Goal: Transaction & Acquisition: Purchase product/service

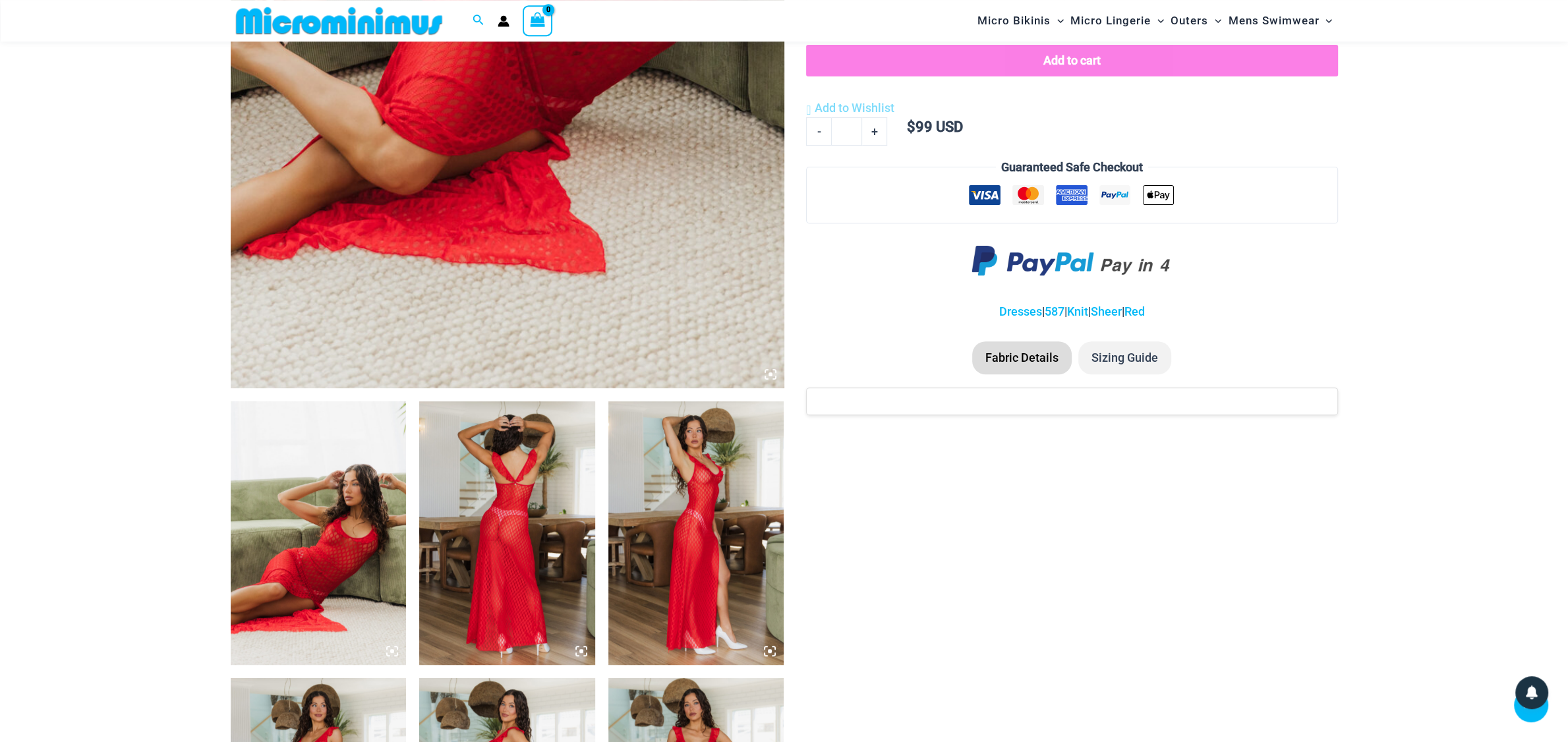
scroll to position [688, 0]
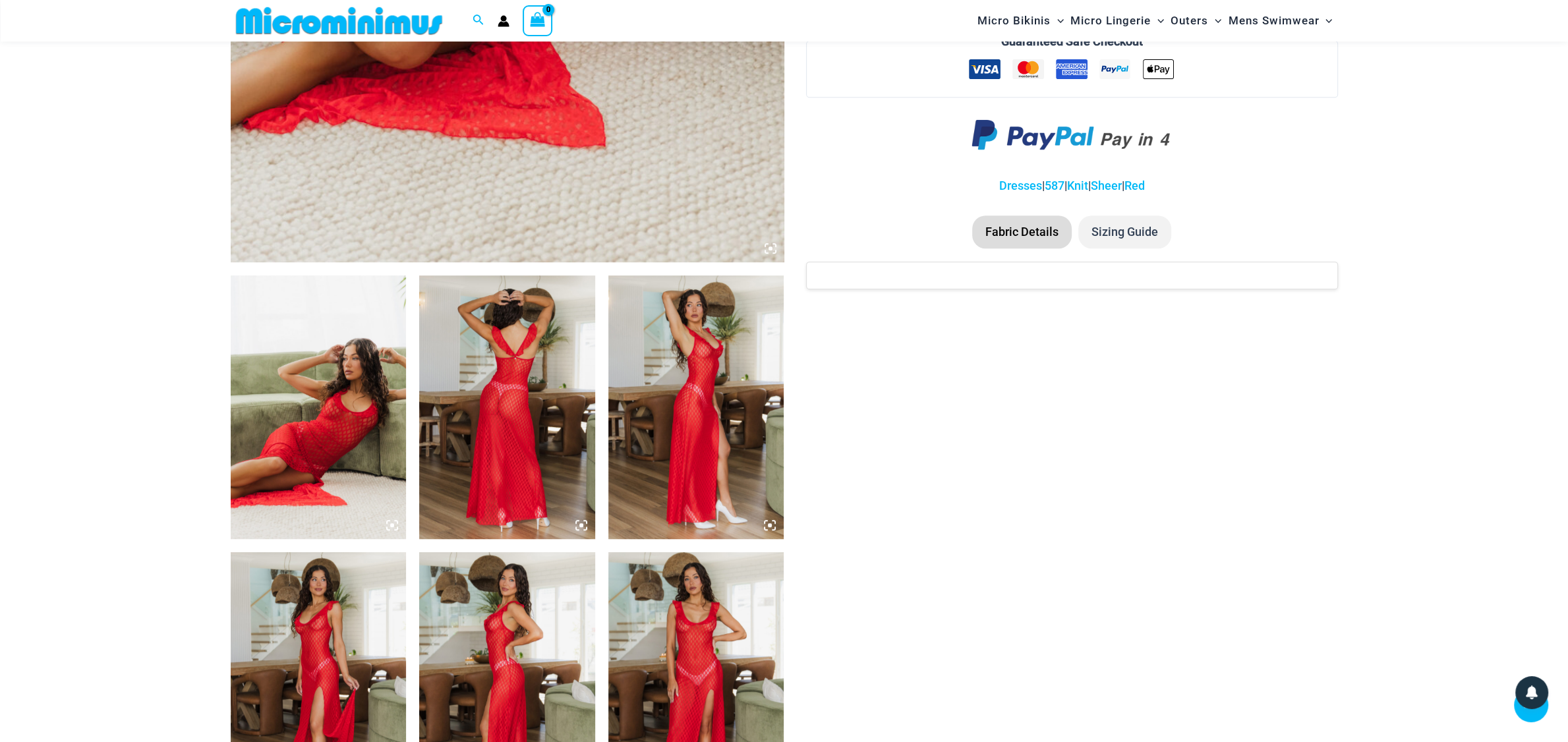
click at [526, 414] on img at bounding box center [507, 407] width 176 height 264
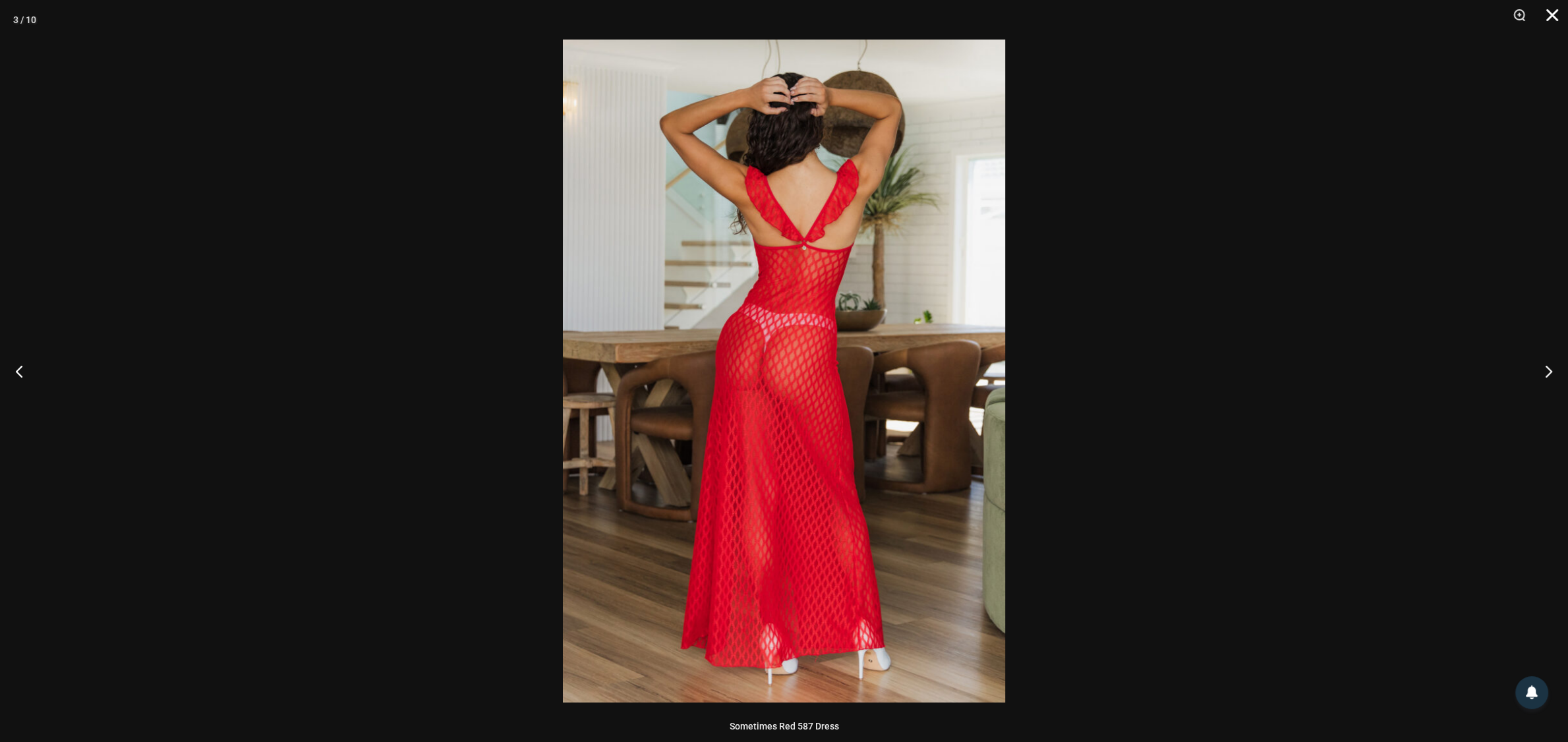
click at [1549, 15] on button "Close" at bounding box center [1548, 19] width 33 height 40
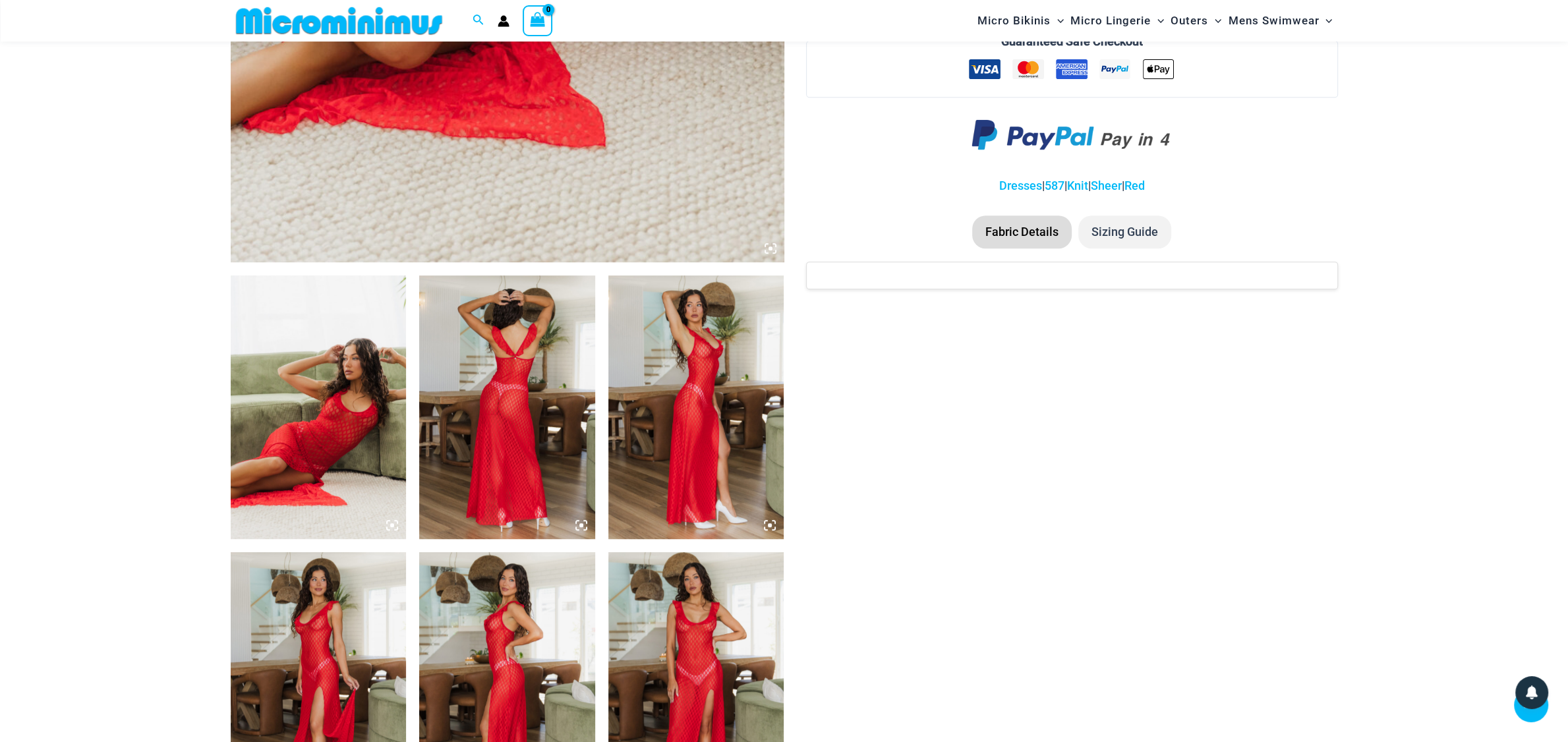
click at [679, 412] on img at bounding box center [697, 407] width 176 height 264
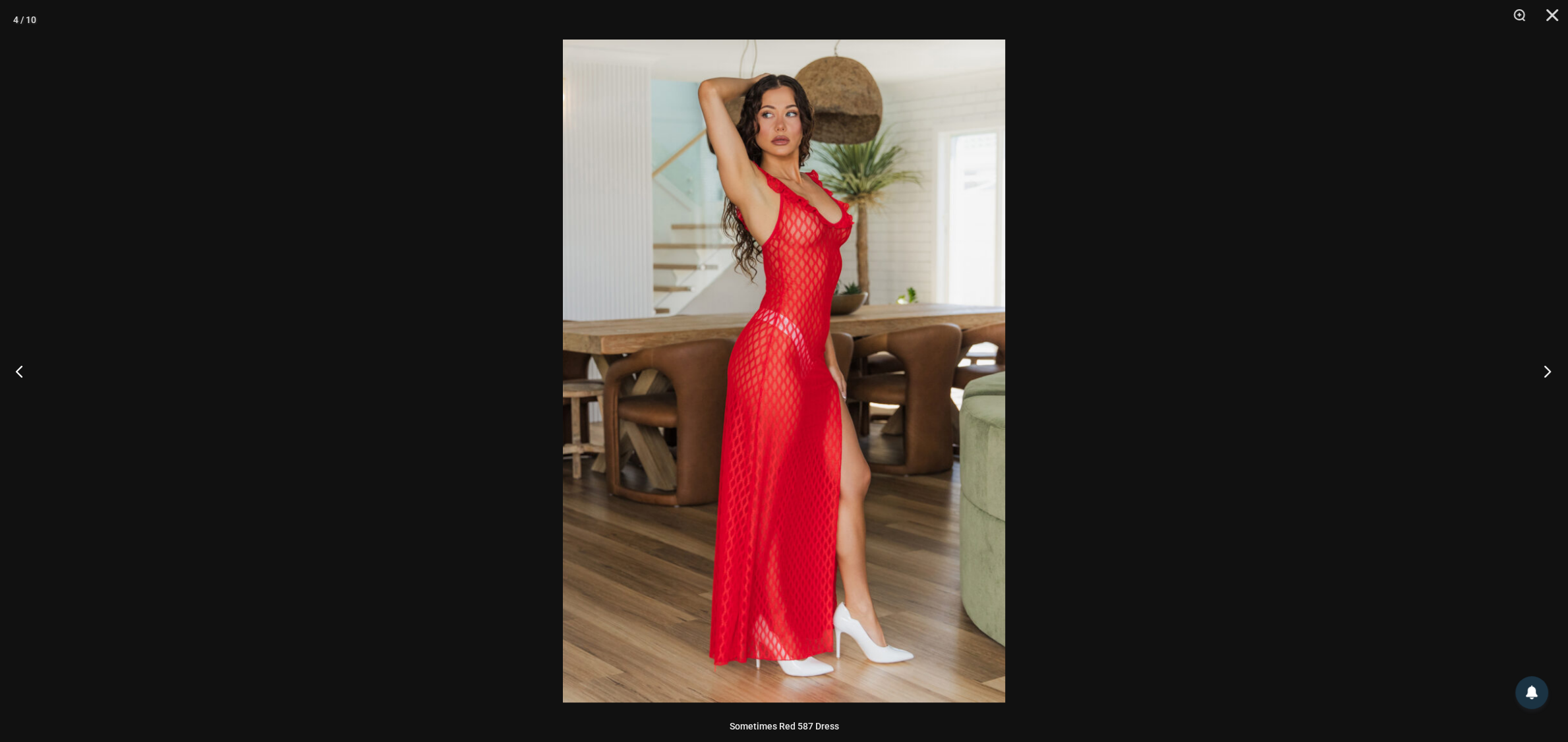
click at [1545, 372] on button "Next" at bounding box center [1543, 371] width 49 height 66
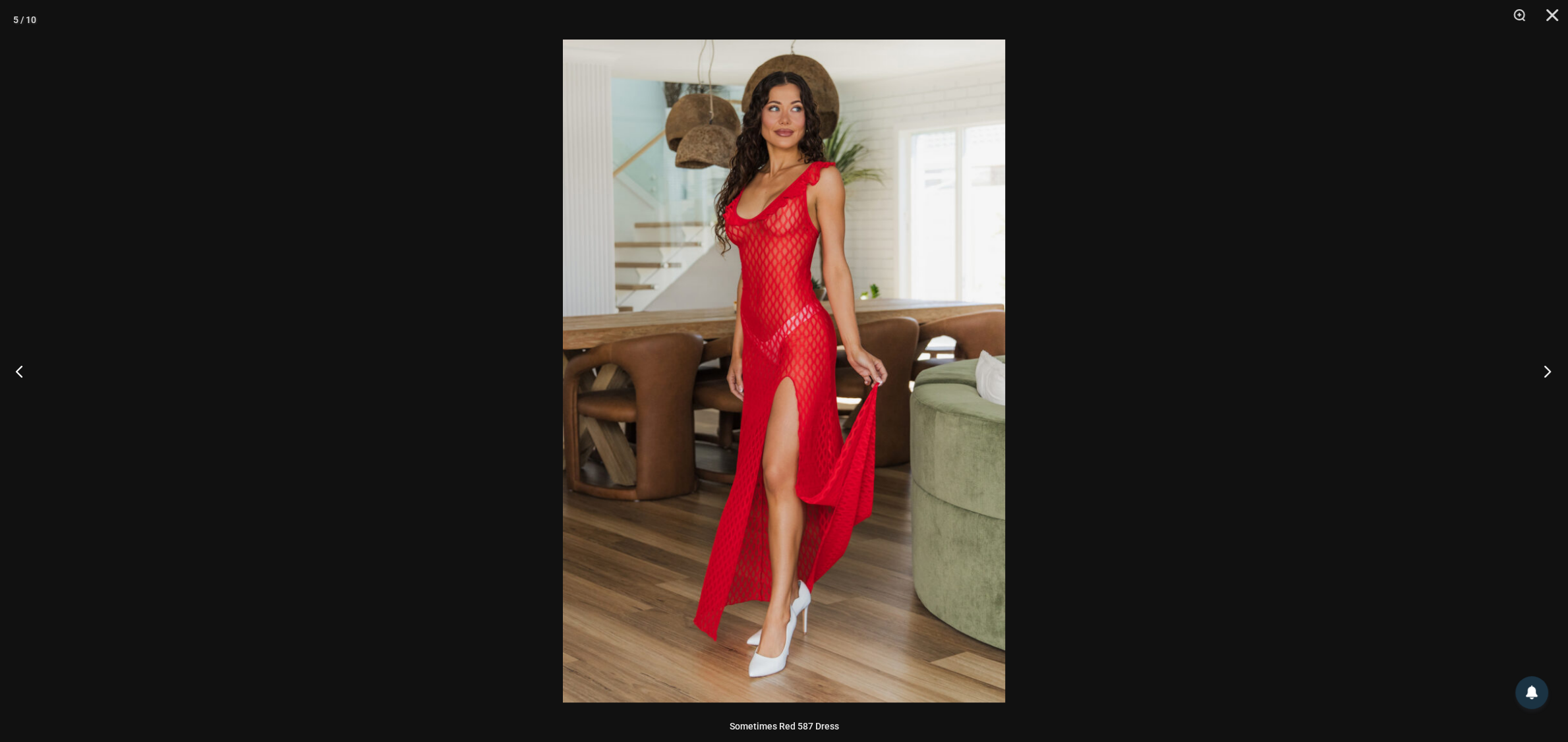
click at [1540, 368] on button "Next" at bounding box center [1543, 371] width 49 height 66
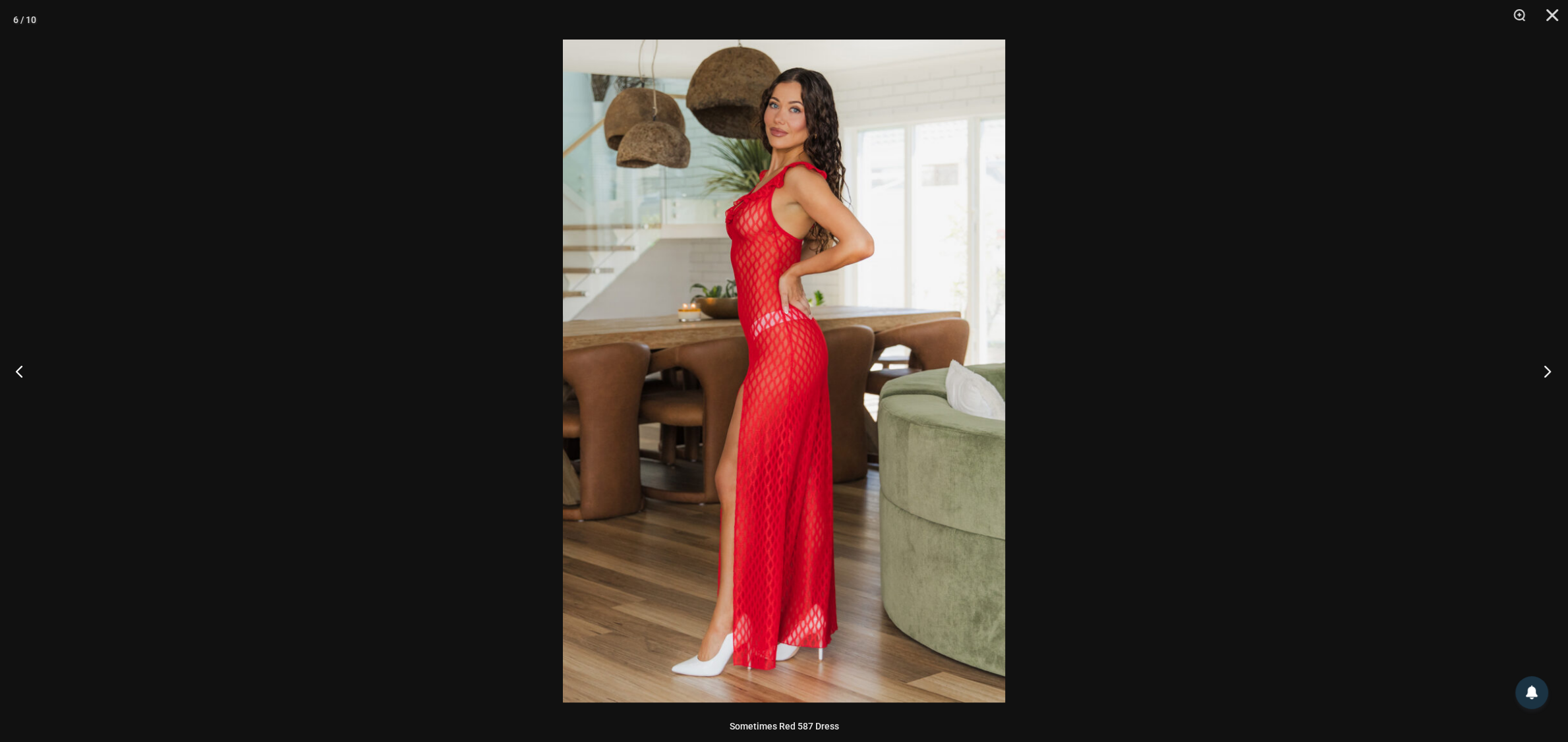
click at [1536, 360] on button "Next" at bounding box center [1543, 371] width 49 height 66
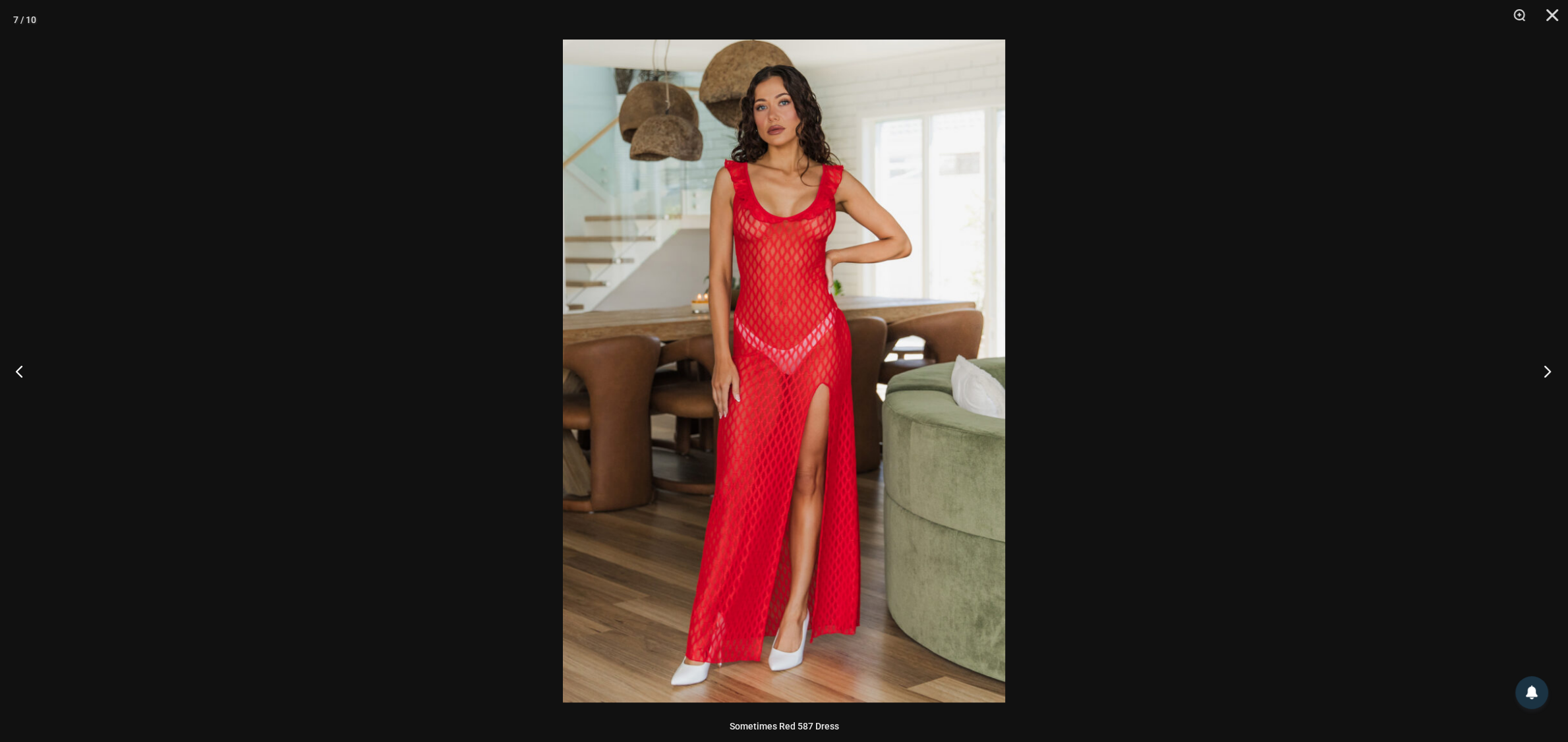
click at [1549, 369] on button "Next" at bounding box center [1543, 371] width 49 height 66
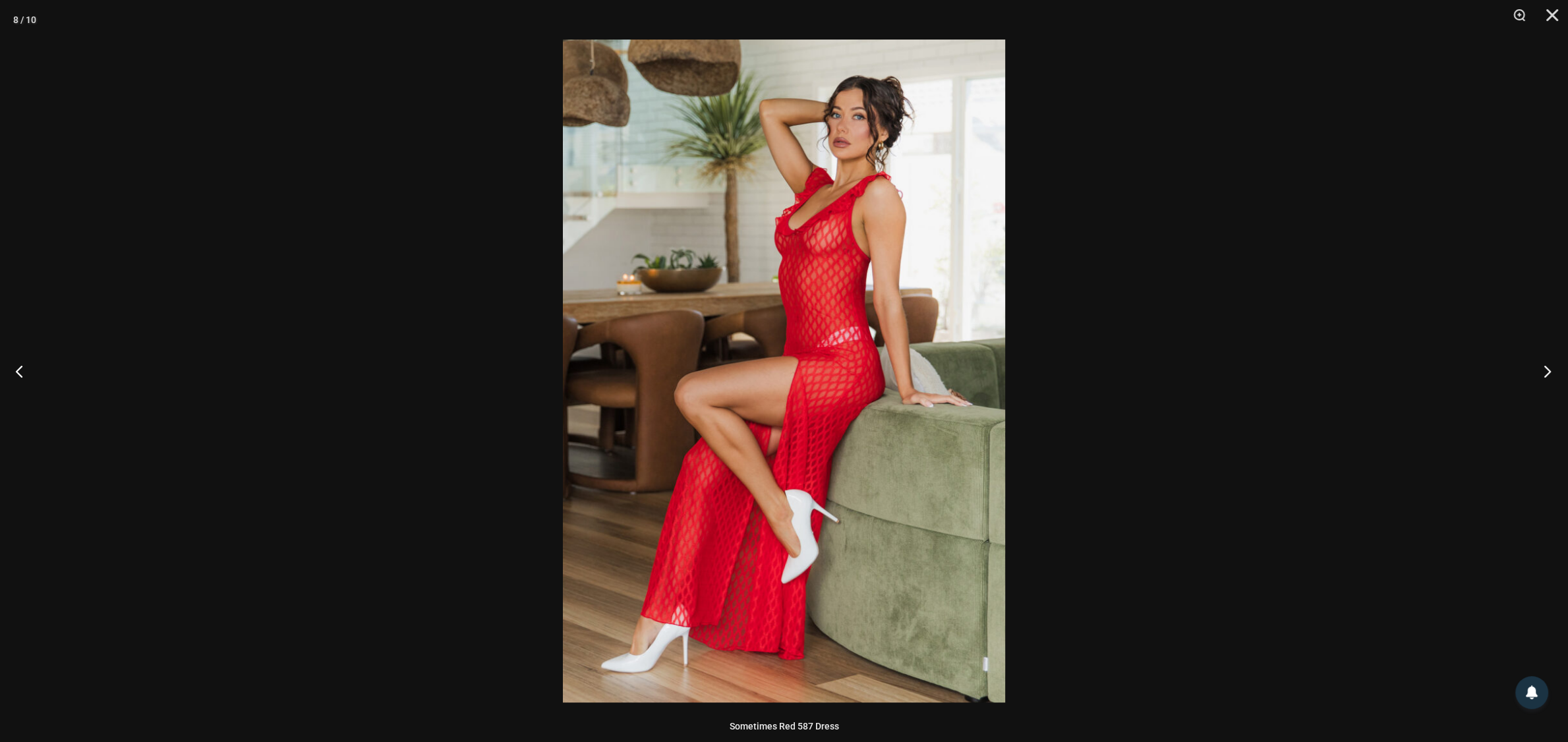
click at [1549, 369] on button "Next" at bounding box center [1543, 371] width 49 height 66
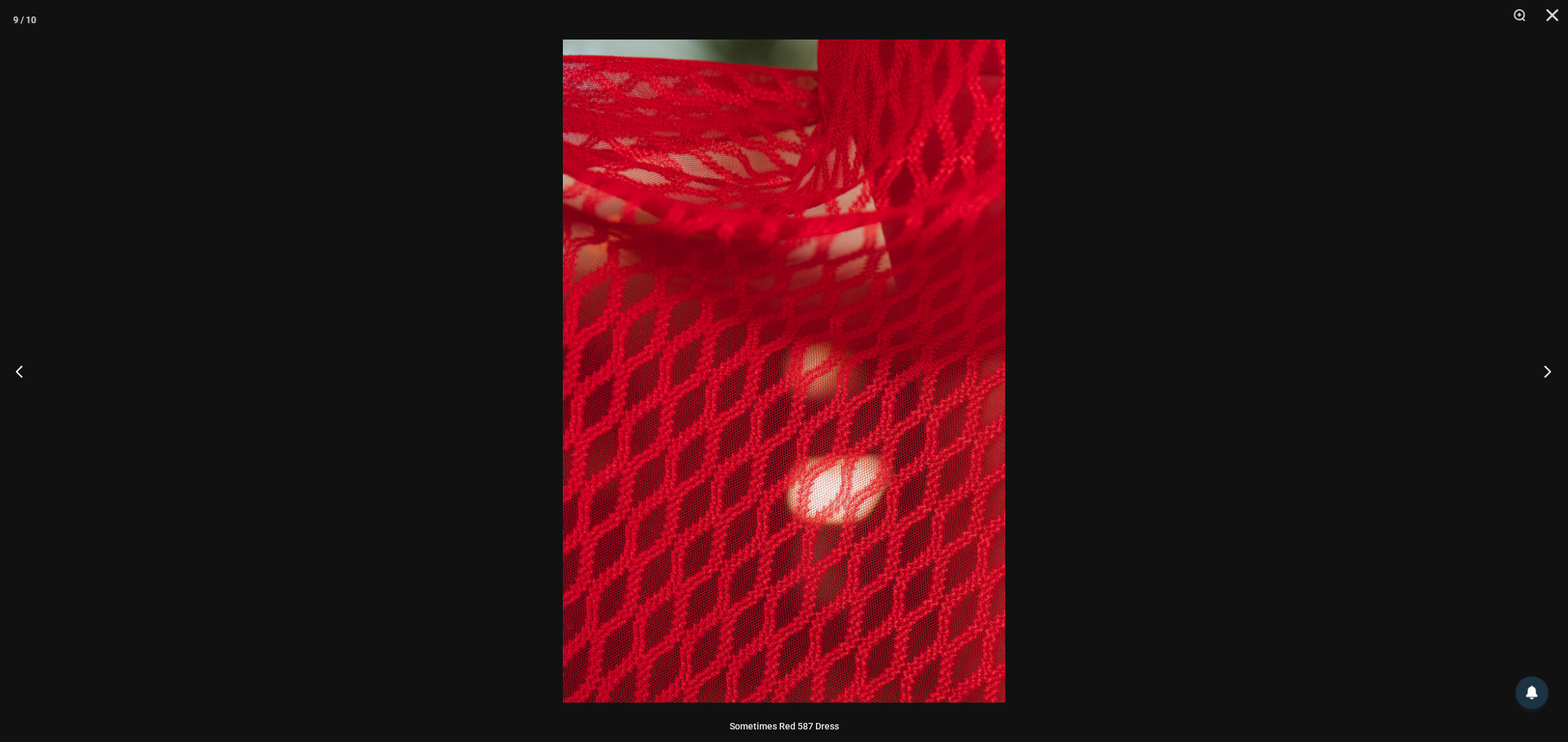
click at [1549, 369] on button "Next" at bounding box center [1543, 371] width 49 height 66
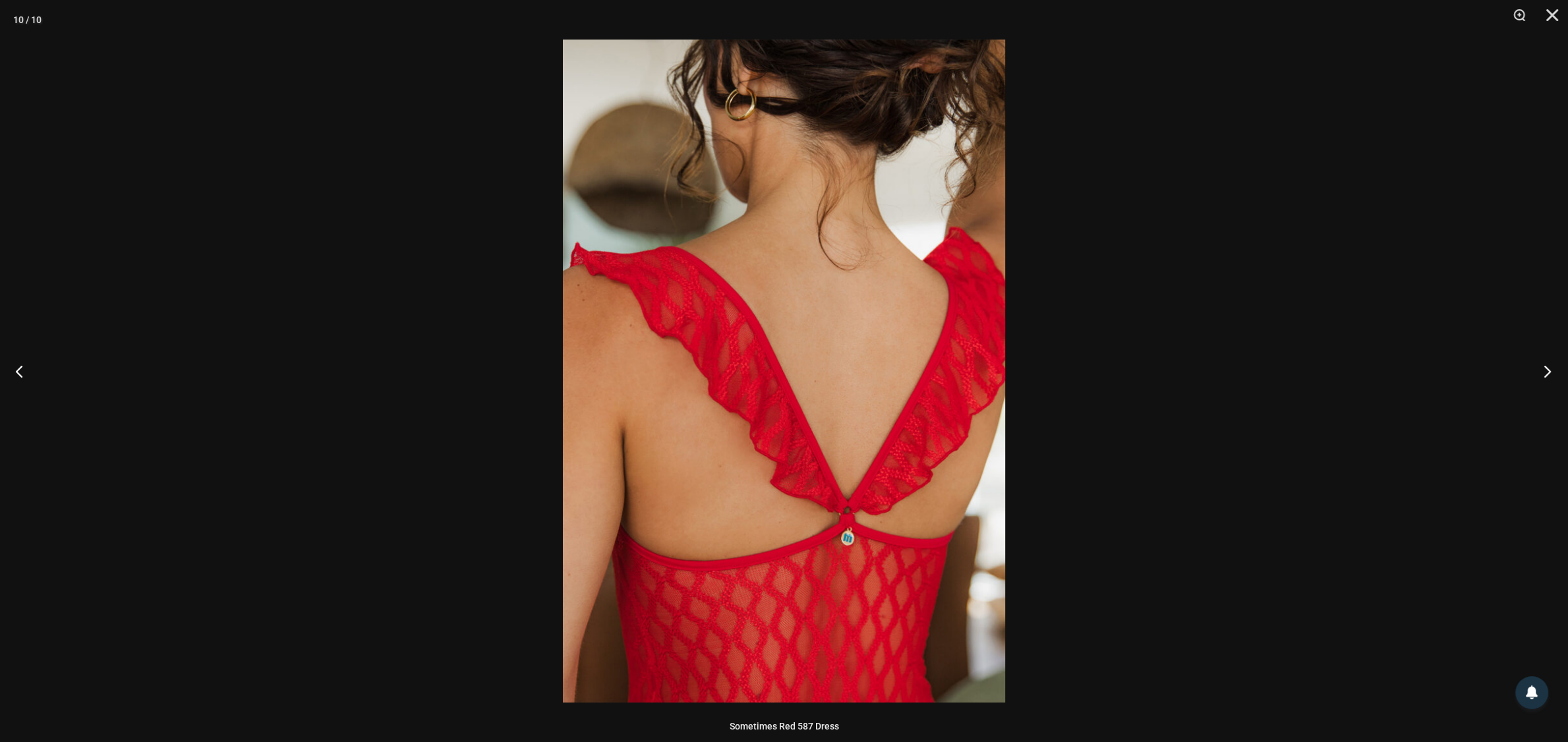
click at [1549, 369] on button "Next" at bounding box center [1543, 371] width 49 height 66
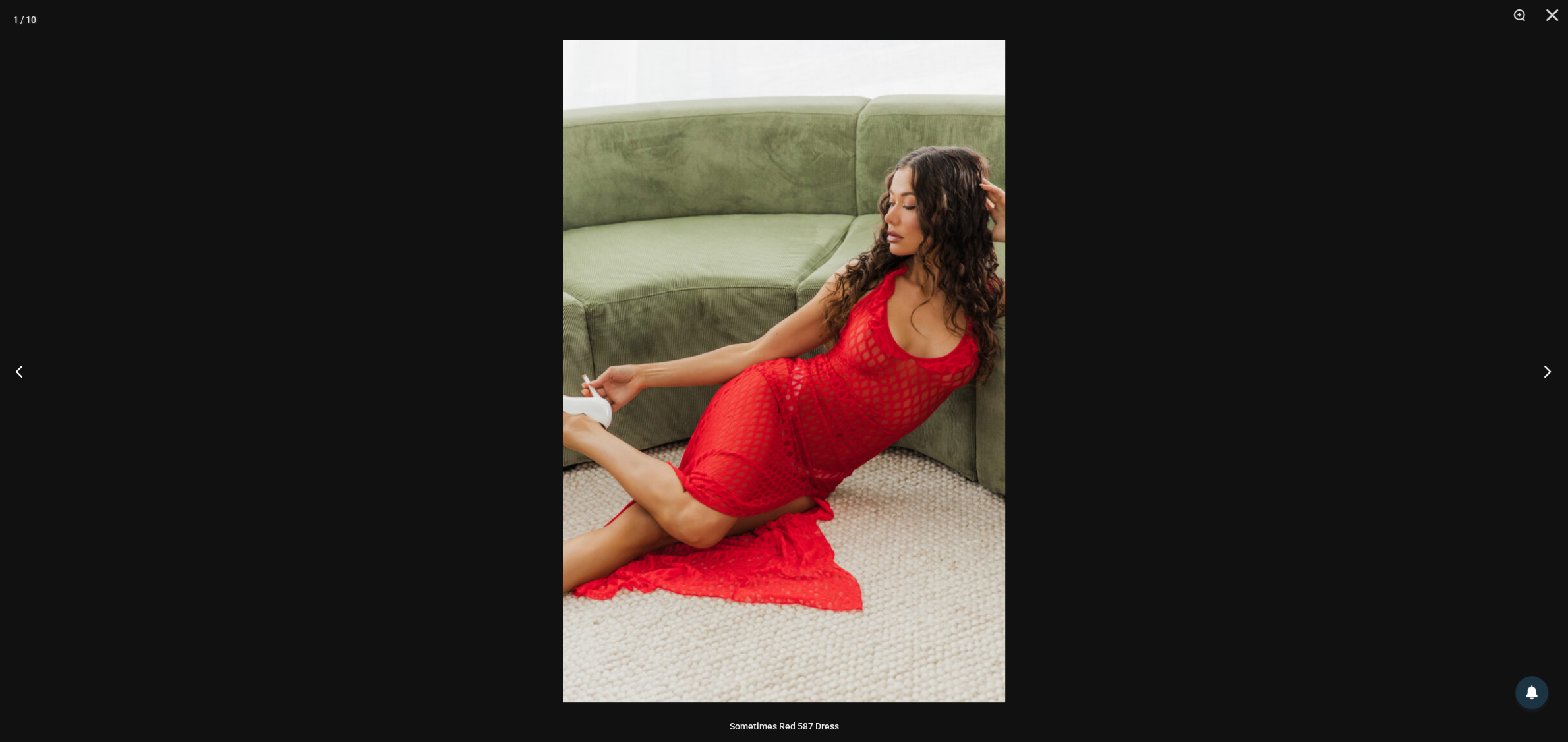
click at [1549, 369] on button "Next" at bounding box center [1543, 371] width 49 height 66
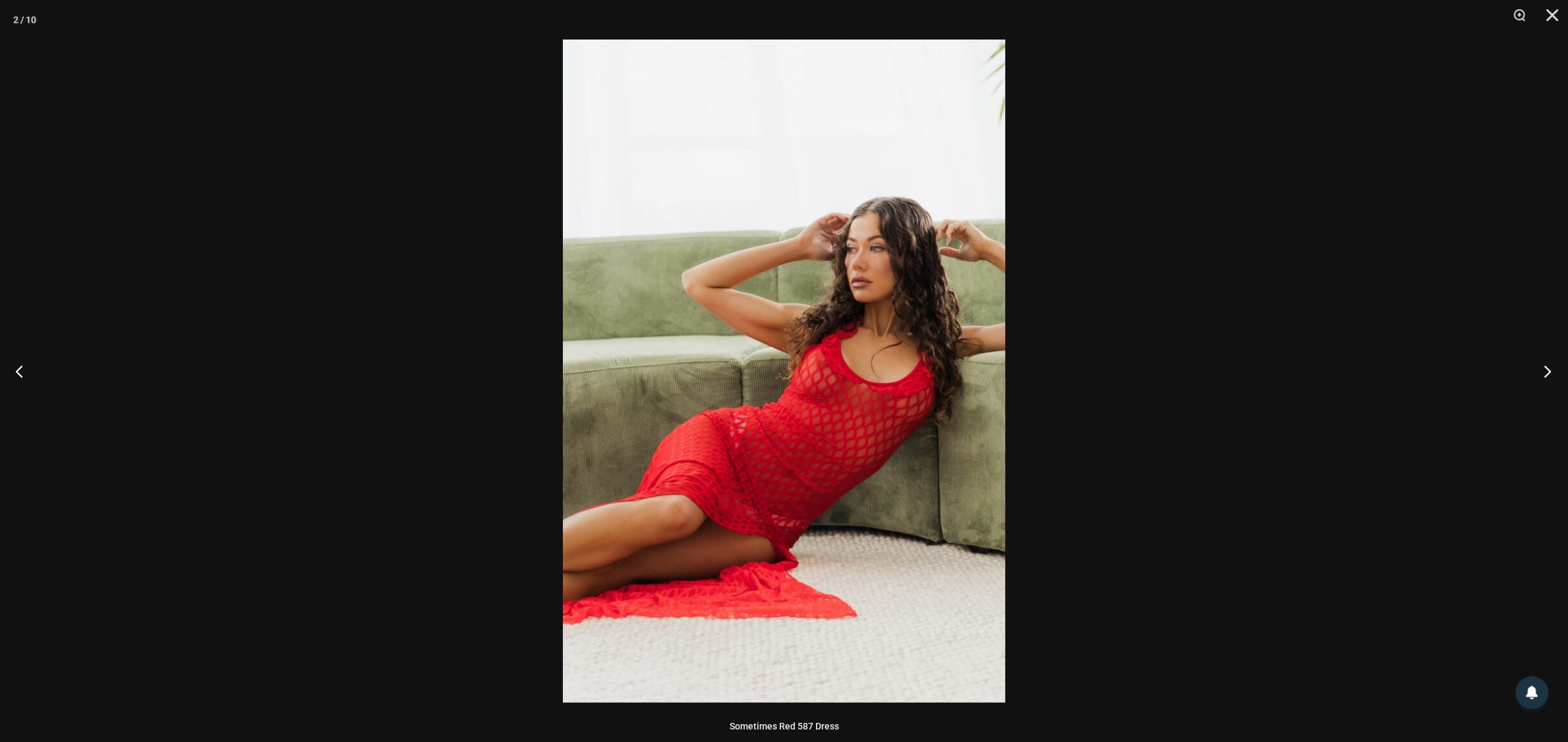
click at [1549, 369] on button "Next" at bounding box center [1543, 371] width 49 height 66
